Goal: Task Accomplishment & Management: Use online tool/utility

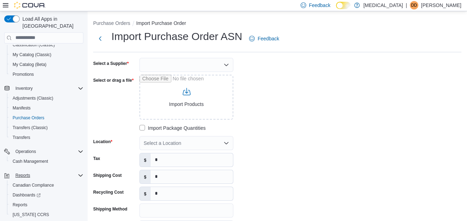
scroll to position [70, 0]
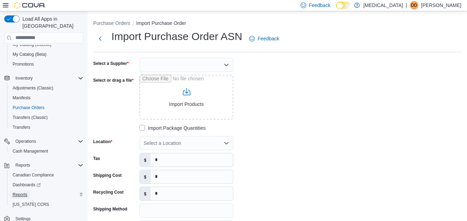
click at [27, 190] on link "Reports" at bounding box center [20, 194] width 20 height 8
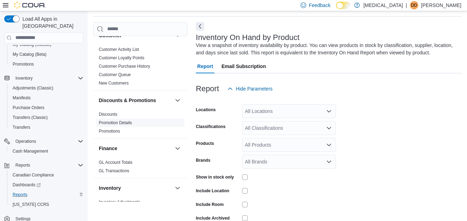
scroll to position [23, 0]
click at [284, 112] on div "All Locations" at bounding box center [289, 111] width 94 height 14
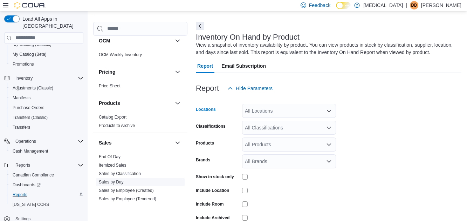
scroll to position [502, 0]
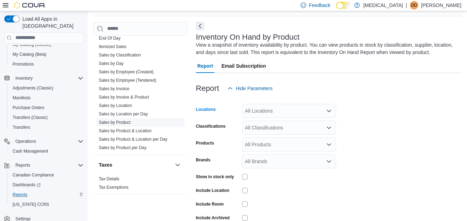
click at [124, 121] on link "Sales by Product" at bounding box center [115, 122] width 32 height 5
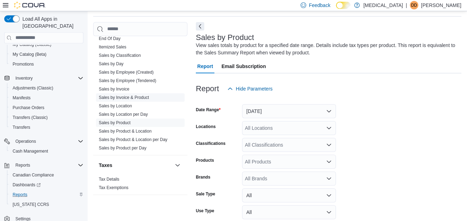
scroll to position [23, 0]
click at [124, 105] on link "Sales by Location" at bounding box center [115, 105] width 33 height 5
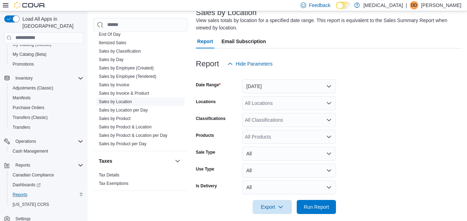
scroll to position [55, 0]
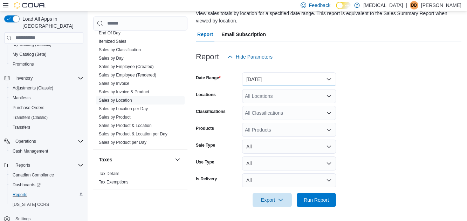
click at [262, 77] on button "[DATE]" at bounding box center [289, 79] width 94 height 14
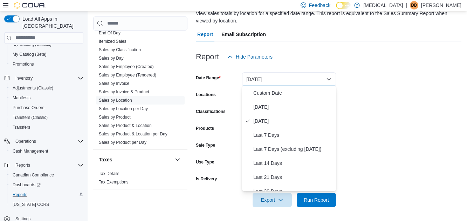
click at [377, 122] on form "Date Range [DATE] Locations All Locations Classifications All Classifications P…" at bounding box center [329, 135] width 266 height 143
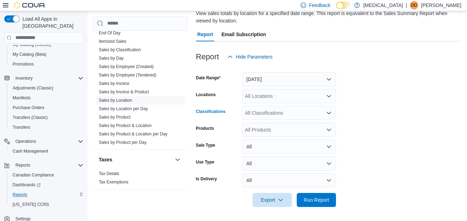
click at [304, 108] on div "All Classifications" at bounding box center [289, 113] width 94 height 14
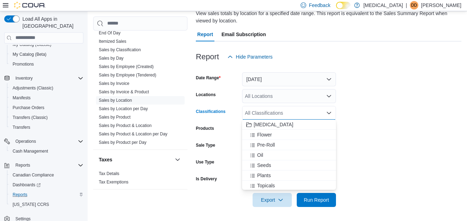
click at [304, 102] on div "All Locations" at bounding box center [289, 96] width 94 height 14
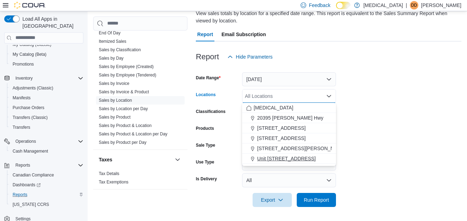
click at [305, 162] on span "Unit [STREET_ADDRESS]" at bounding box center [286, 158] width 59 height 7
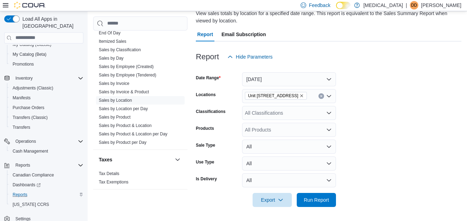
click at [380, 158] on form "Date Range [DATE] Locations Unit [STREET_ADDRESS] Classifications All Classific…" at bounding box center [329, 135] width 266 height 143
click at [325, 199] on span "Run Report" at bounding box center [316, 199] width 25 height 7
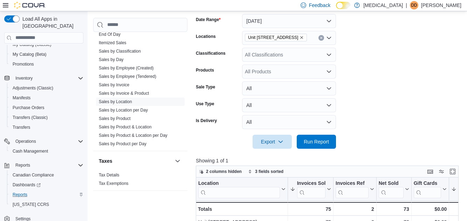
scroll to position [7, 0]
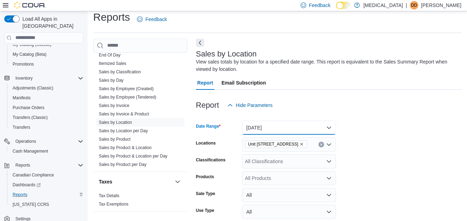
click at [272, 131] on button "[DATE]" at bounding box center [289, 128] width 94 height 14
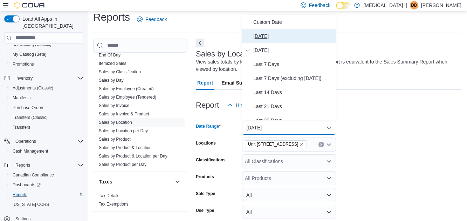
click at [266, 33] on span "[DATE]" at bounding box center [293, 36] width 80 height 8
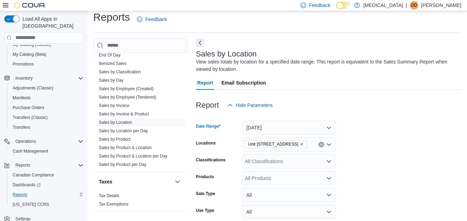
click at [351, 109] on div "Report Hide Parameters" at bounding box center [329, 105] width 266 height 14
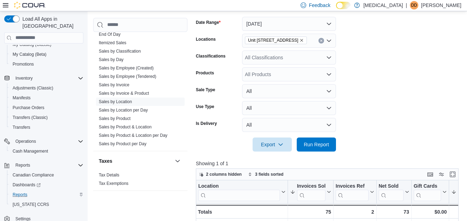
scroll to position [122, 0]
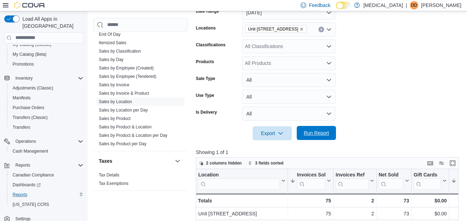
click at [324, 132] on span "Run Report" at bounding box center [316, 132] width 25 height 7
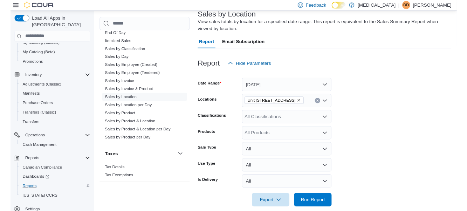
scroll to position [0, 0]
